Goal: Transaction & Acquisition: Purchase product/service

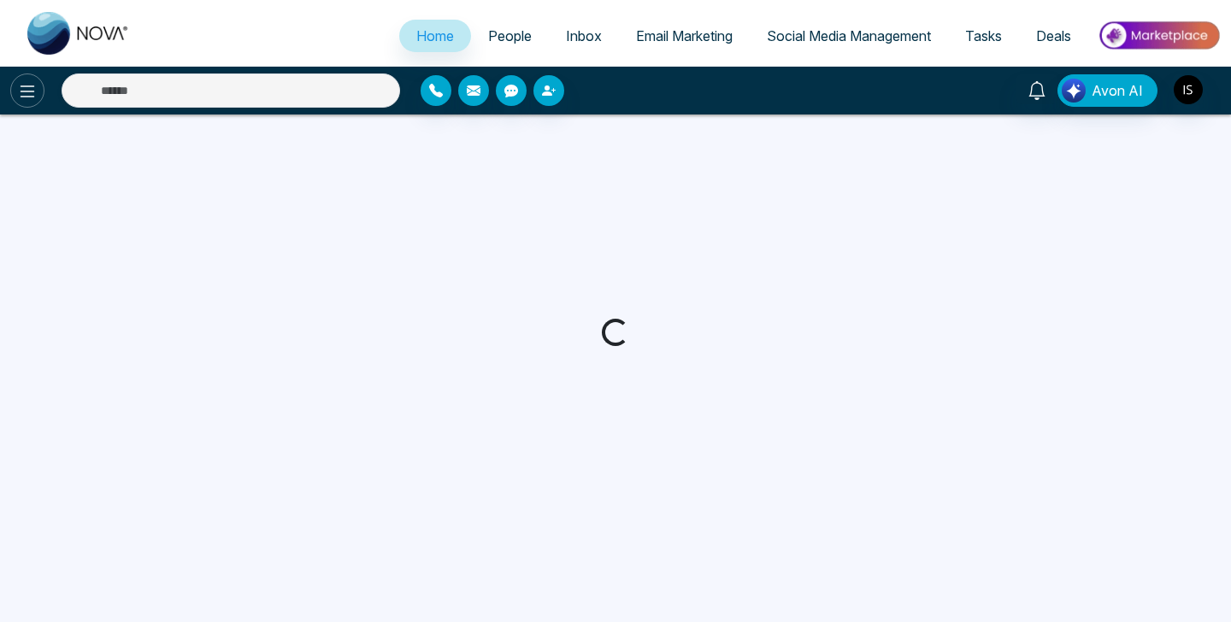
click at [32, 91] on icon at bounding box center [28, 91] width 15 height 12
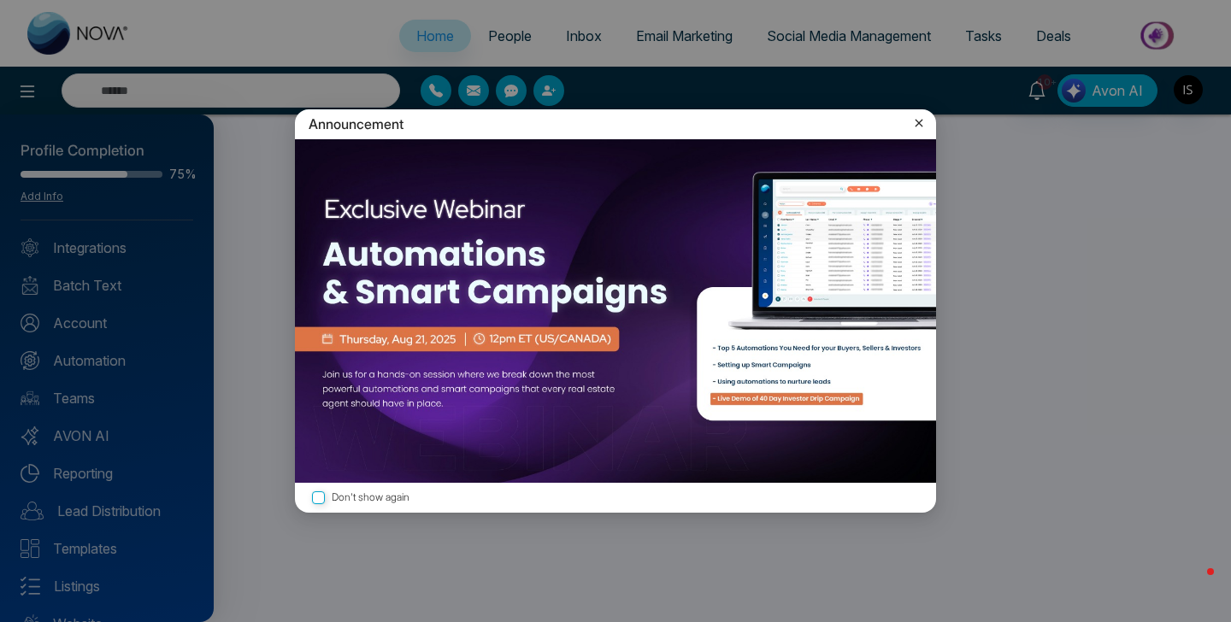
select select "*"
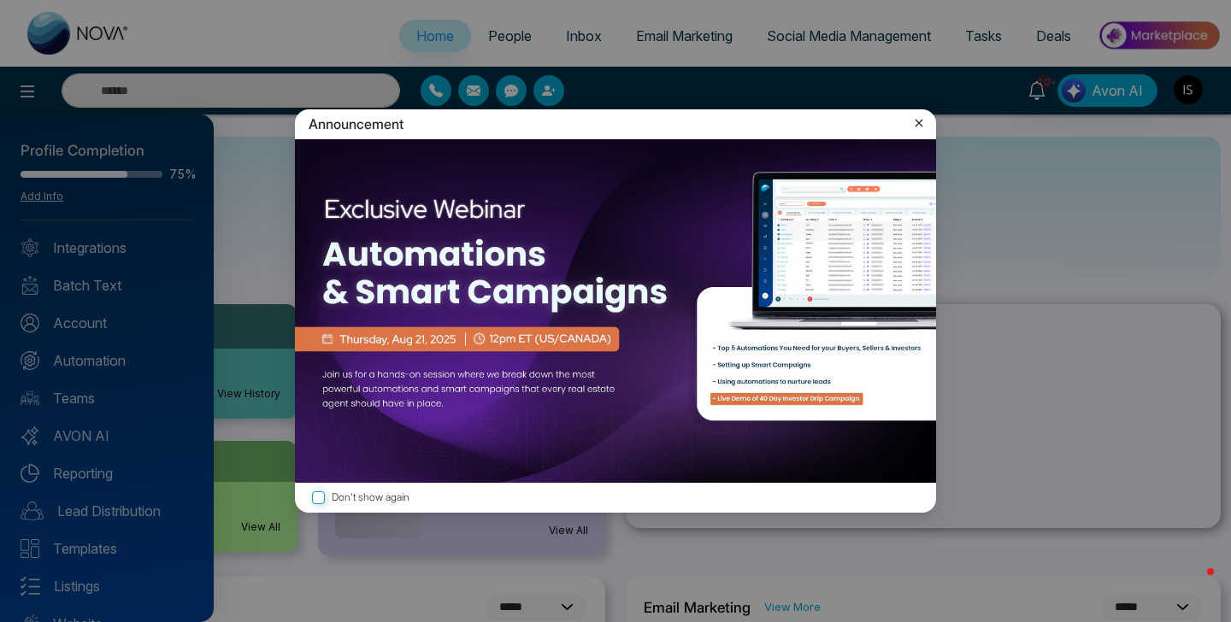
click at [925, 123] on icon at bounding box center [918, 123] width 17 height 17
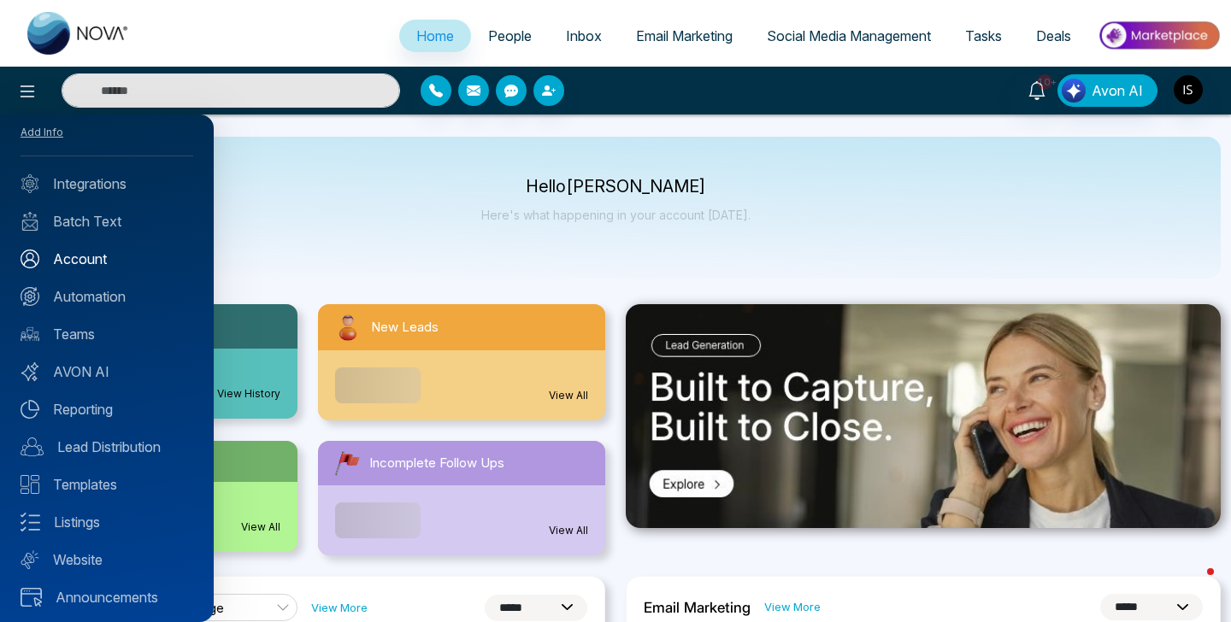
scroll to position [69, 0]
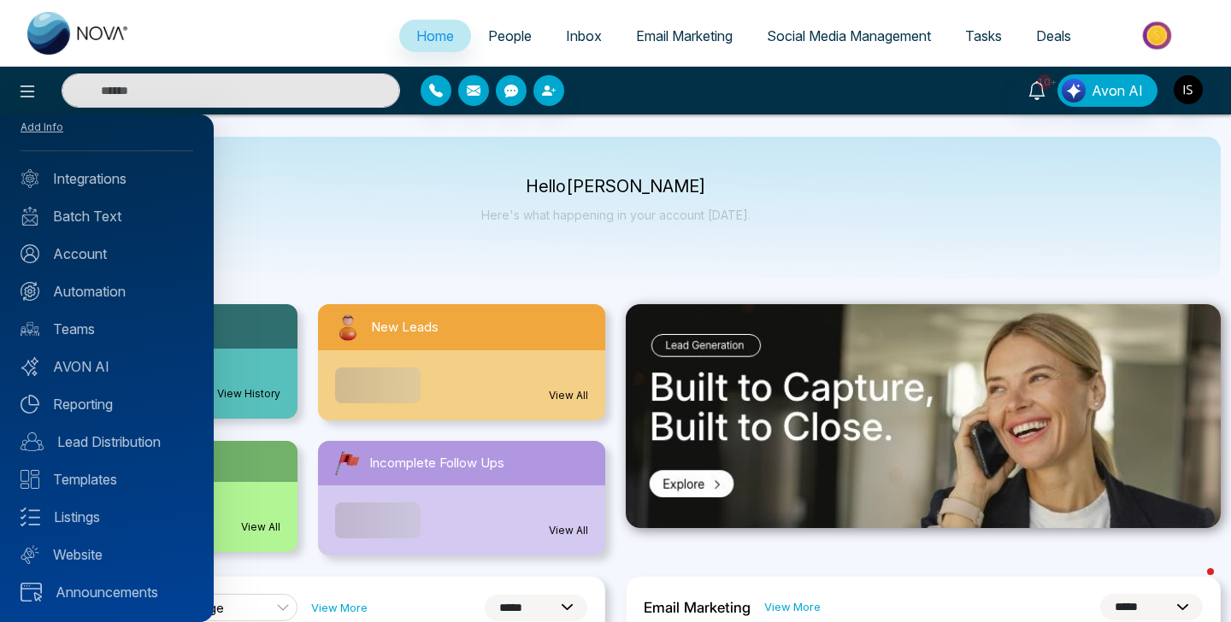
click at [356, 245] on div at bounding box center [615, 311] width 1231 height 622
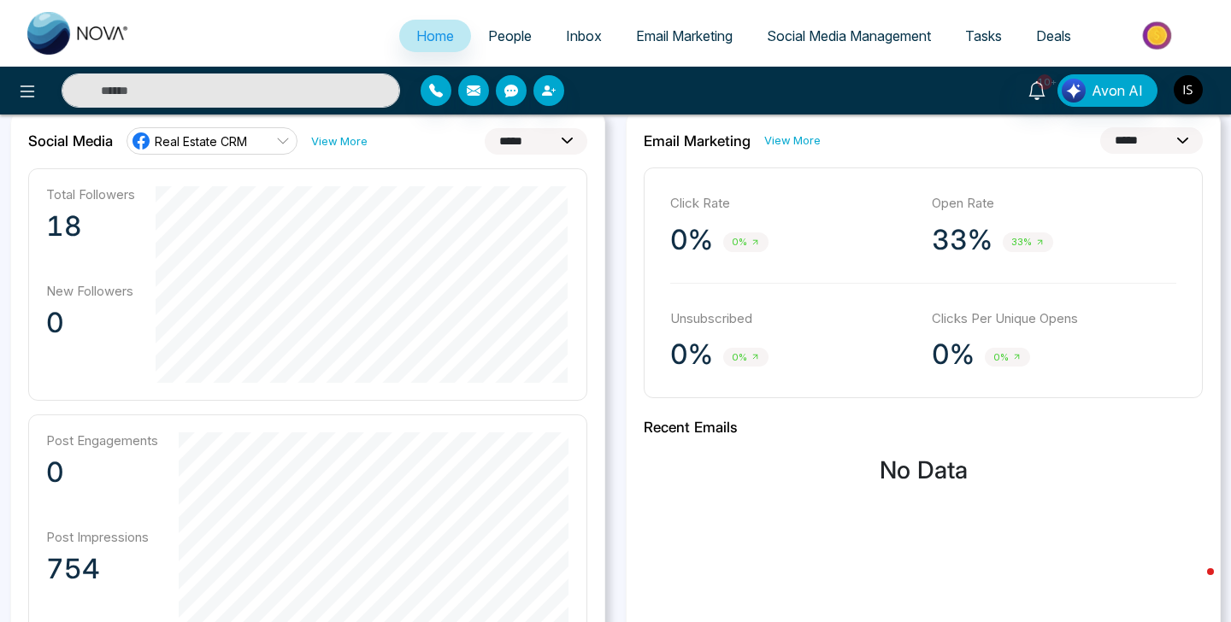
scroll to position [425, 0]
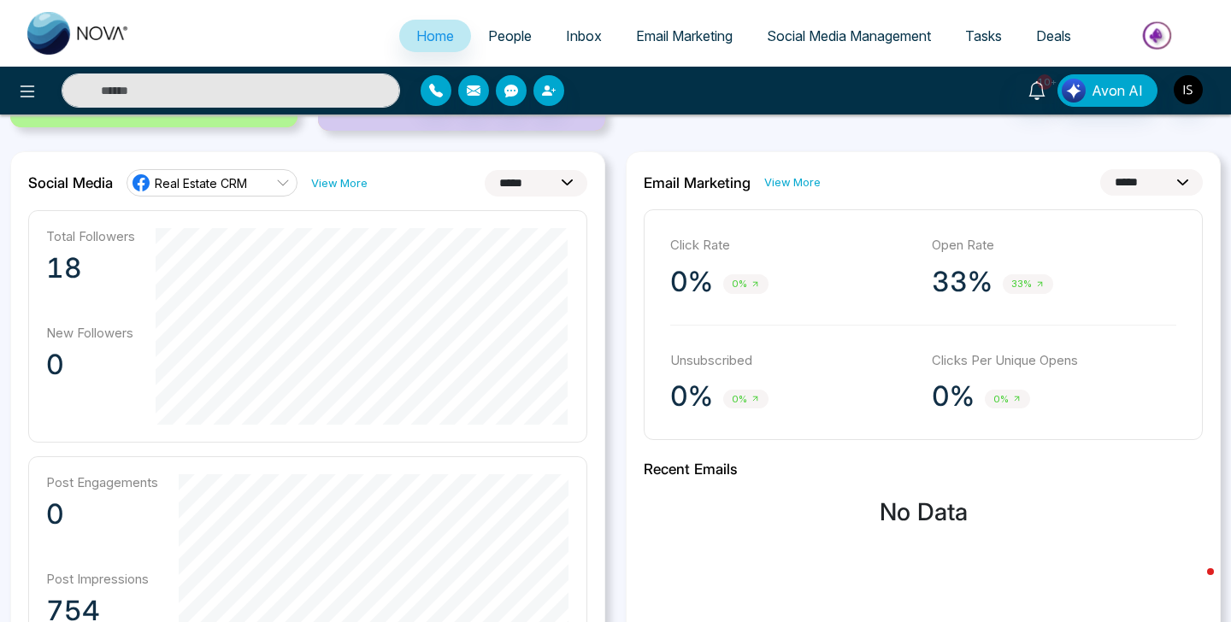
click at [220, 185] on span "Real Estate CRM" at bounding box center [201, 183] width 92 height 16
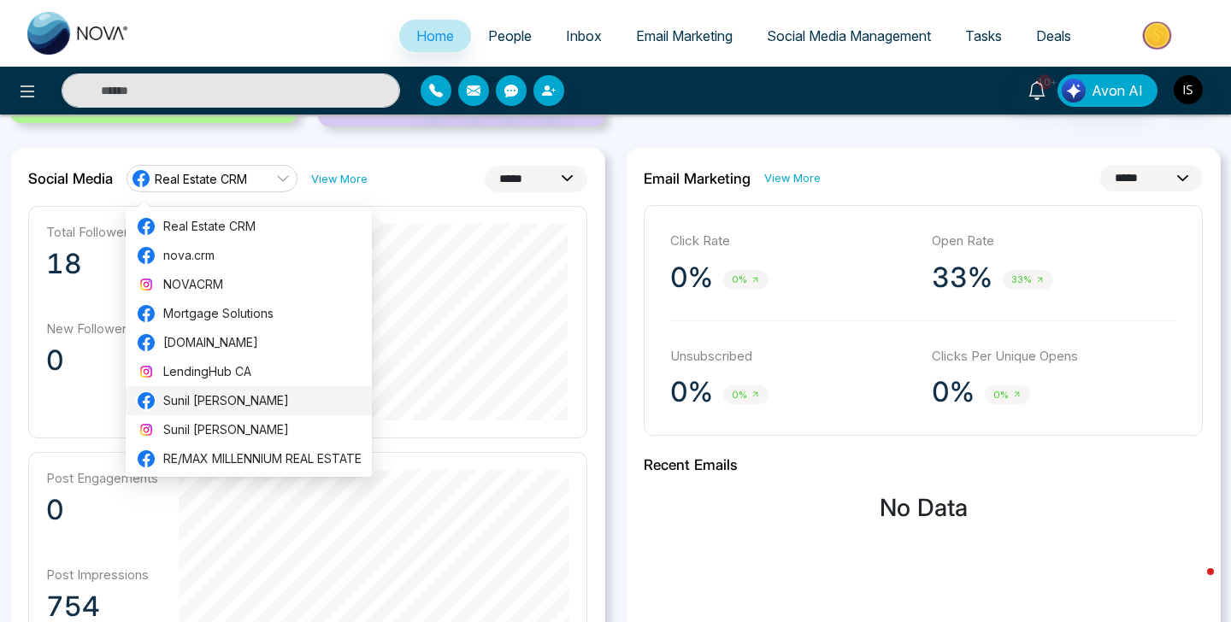
scroll to position [424, 0]
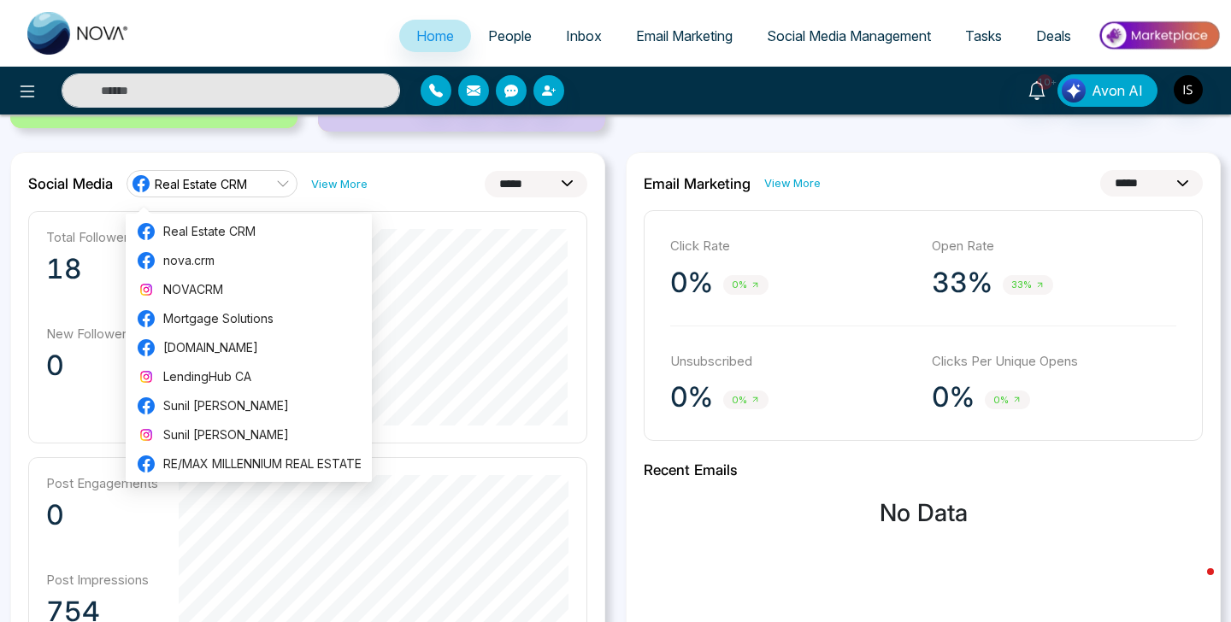
click at [439, 160] on div "**********" at bounding box center [307, 553] width 595 height 802
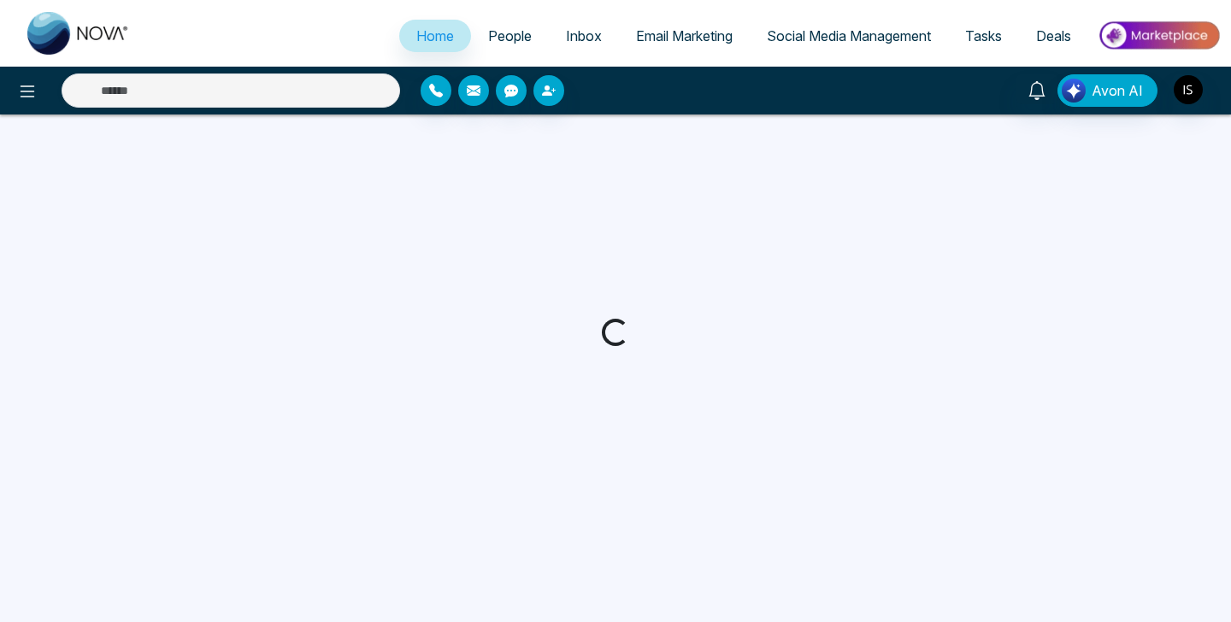
select select "*"
